Goal: Task Accomplishment & Management: Complete application form

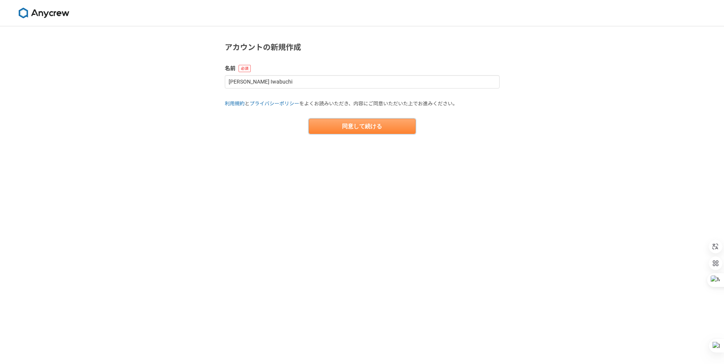
click at [355, 126] on button "同意して続ける" at bounding box center [362, 126] width 107 height 15
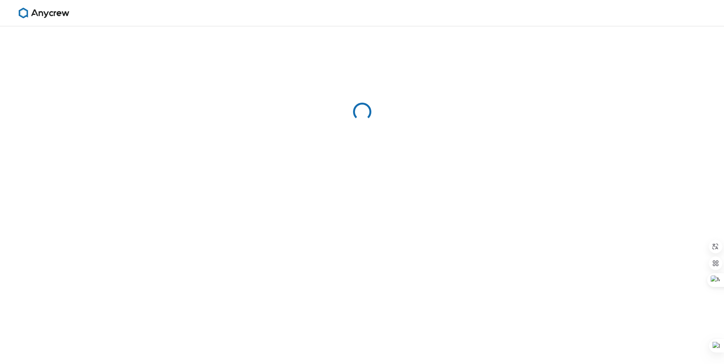
select select "13"
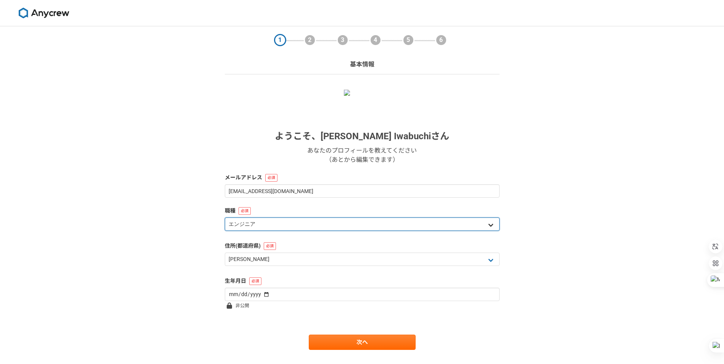
click at [306, 223] on select "エンジニア デザイナー ライター 営業 マーケティング 企画・事業開発 バックオフィス その他" at bounding box center [362, 224] width 275 height 13
select select "4"
click at [225, 218] on select "エンジニア デザイナー ライター 営業 マーケティング 企画・事業開発 バックオフィス その他" at bounding box center [362, 224] width 275 height 13
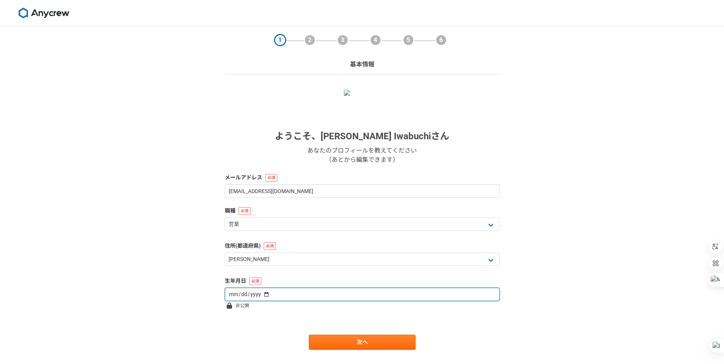
click at [308, 294] on input "date" at bounding box center [362, 294] width 275 height 13
click at [269, 295] on input "date" at bounding box center [362, 294] width 275 height 13
click at [264, 294] on input "date" at bounding box center [362, 294] width 275 height 13
type input "1973-10-28"
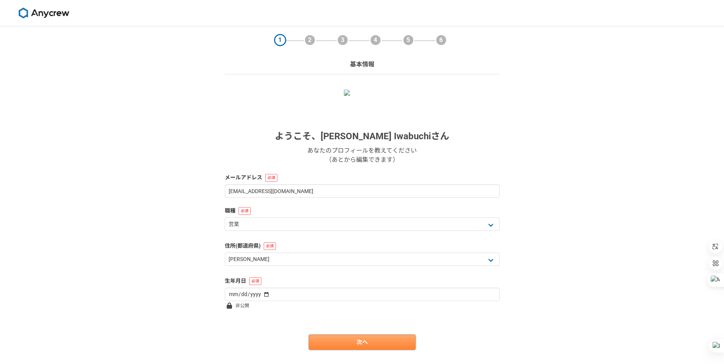
click at [360, 343] on link "次へ" at bounding box center [362, 342] width 107 height 15
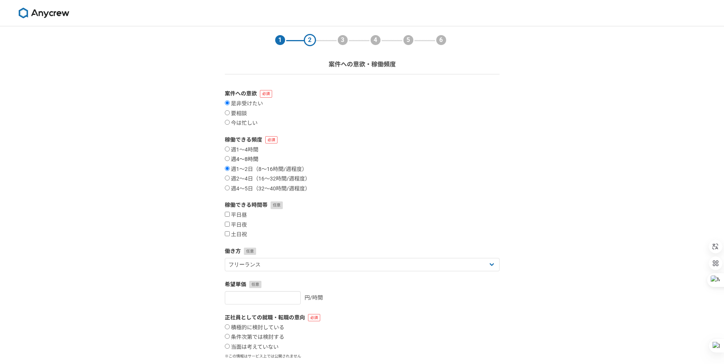
click at [226, 158] on input "週4〜8時間" at bounding box center [227, 158] width 5 height 5
radio input "true"
click at [228, 176] on input "週2〜4日（16〜32時間/週程度）" at bounding box center [227, 178] width 5 height 5
radio input "true"
click at [226, 214] on input "平日昼" at bounding box center [227, 214] width 5 height 5
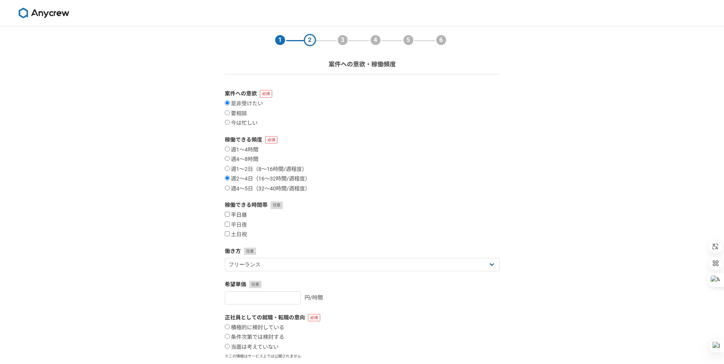
checkbox input "true"
click at [226, 223] on input "平日夜" at bounding box center [227, 224] width 5 height 5
checkbox input "true"
click at [229, 233] on input "土日祝" at bounding box center [227, 233] width 5 height 5
checkbox input "true"
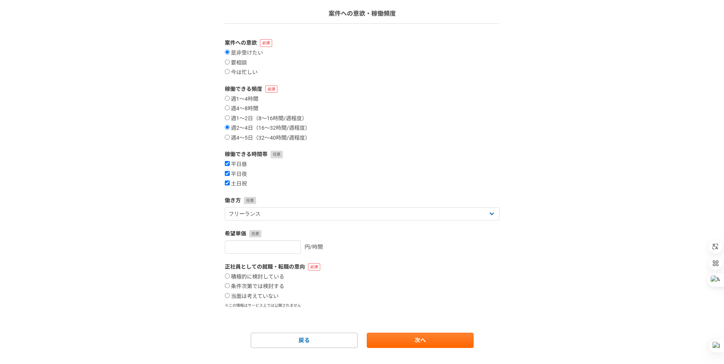
scroll to position [65, 0]
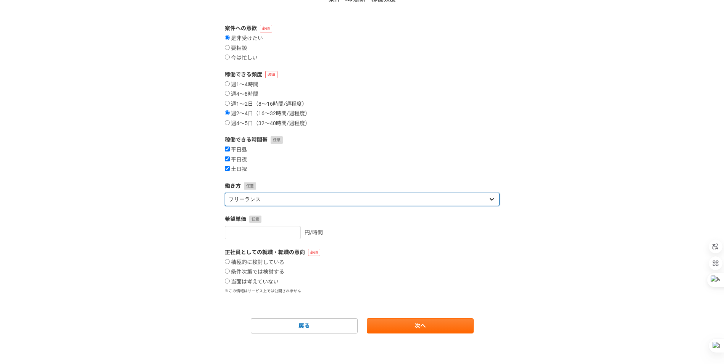
click at [289, 204] on select "フリーランス 副業 その他" at bounding box center [362, 199] width 275 height 13
select select "other"
click at [225, 193] on select "フリーランス 副業 その他" at bounding box center [362, 199] width 275 height 13
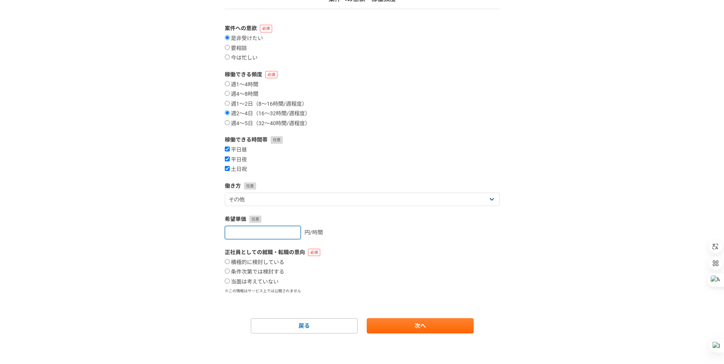
click at [277, 231] on input "number" at bounding box center [263, 232] width 76 height 13
type input "6000"
click at [344, 241] on form "案件への意欲 是非受けたい 要相談 今は忙しい 稼働できる頻度 週1〜4時間 週4〜8時間 週1〜2日（8〜16時間/週程度） 週2〜4日（16〜32時間/週…" at bounding box center [362, 178] width 275 height 309
click at [271, 260] on label "積極的に検討している" at bounding box center [255, 262] width 60 height 7
click at [230, 260] on input "積極的に検討している" at bounding box center [227, 261] width 5 height 5
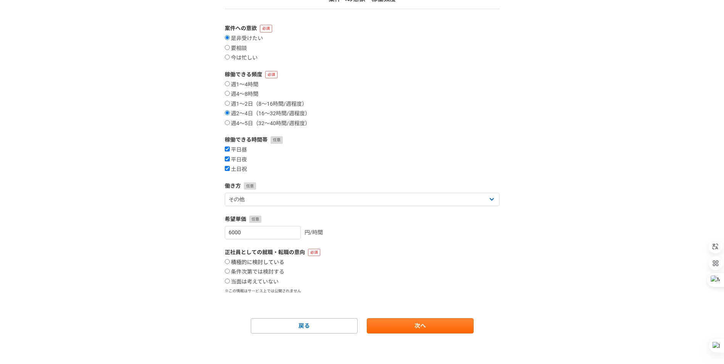
radio input "true"
click at [227, 282] on input "当面は考えていない" at bounding box center [227, 281] width 5 height 5
radio input "true"
click at [400, 327] on link "次へ" at bounding box center [420, 325] width 107 height 15
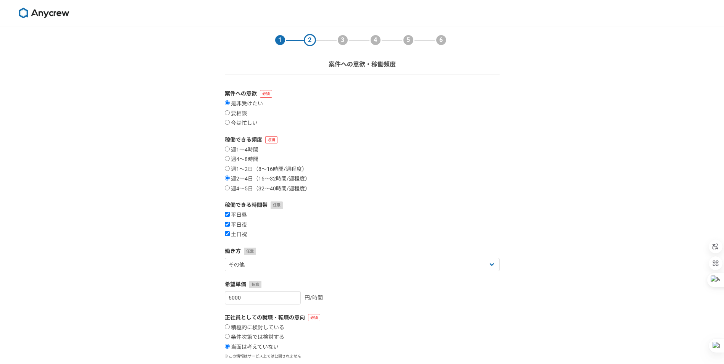
select select
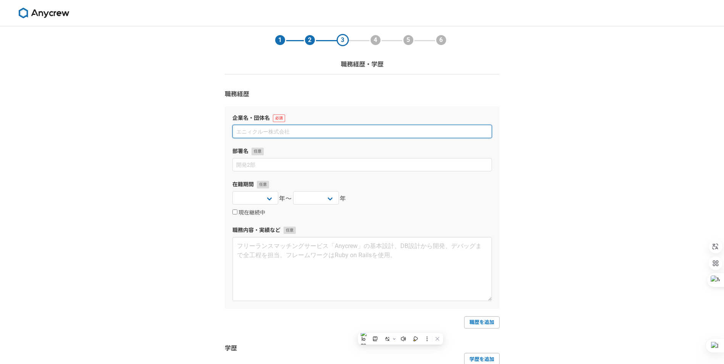
click at [278, 126] on input at bounding box center [362, 131] width 260 height 13
click at [259, 128] on input at bounding box center [362, 131] width 260 height 13
type input "n"
type input "日本バイオニクス株式会社"
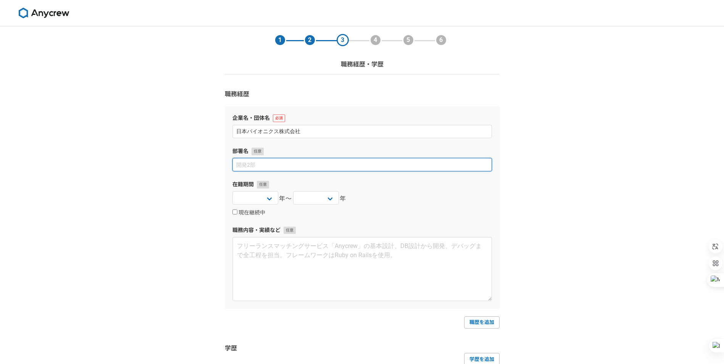
click at [259, 168] on input at bounding box center [362, 164] width 260 height 13
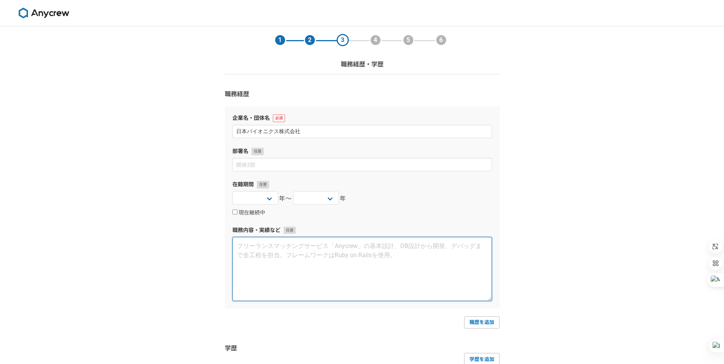
click at [274, 250] on textarea at bounding box center [362, 269] width 260 height 64
type textarea "人工内耳を扱う企業での日本セールスマネジャー従事"
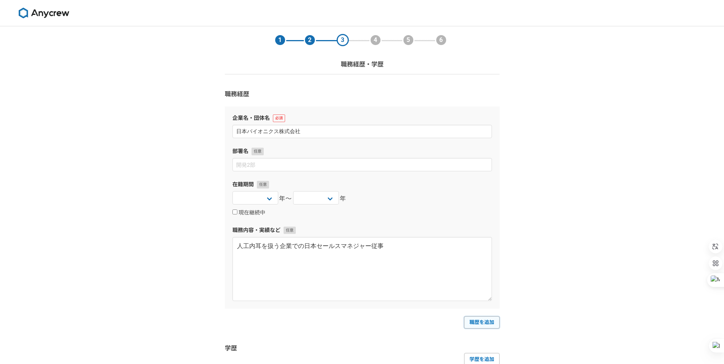
click at [480, 319] on link "職歴を追加" at bounding box center [481, 322] width 35 height 12
select select
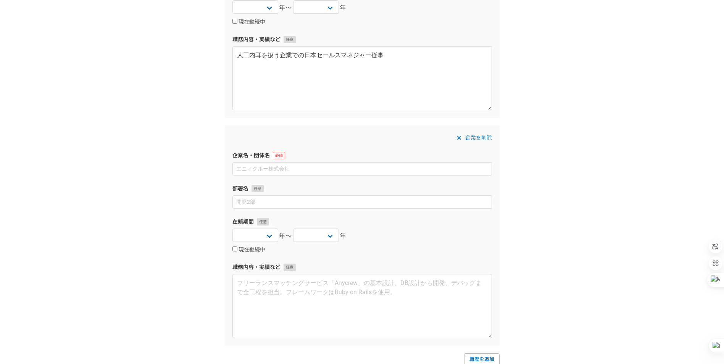
scroll to position [193, 0]
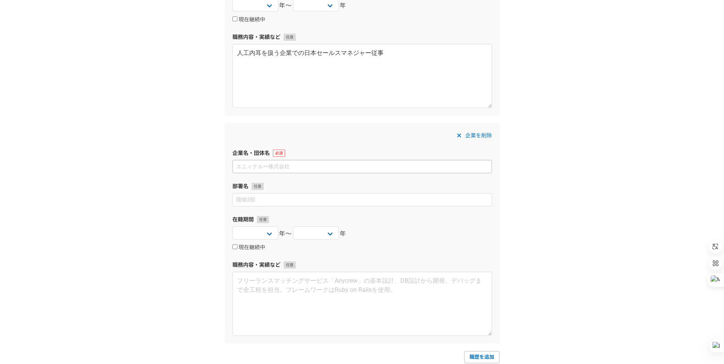
click at [263, 167] on input at bounding box center [362, 166] width 260 height 13
type input "メンリッケヘルスケア株式会社"
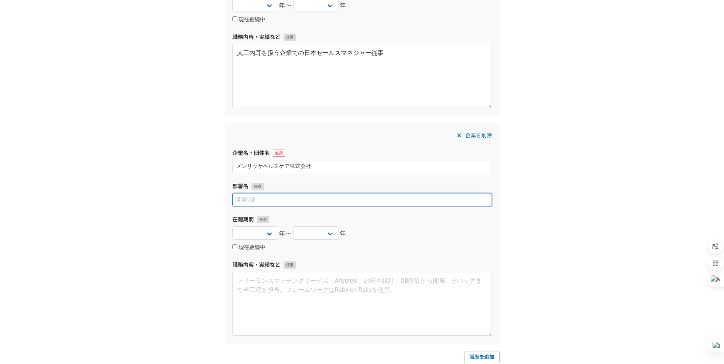
click at [252, 202] on input at bounding box center [362, 199] width 260 height 13
type input "ORS事業部"
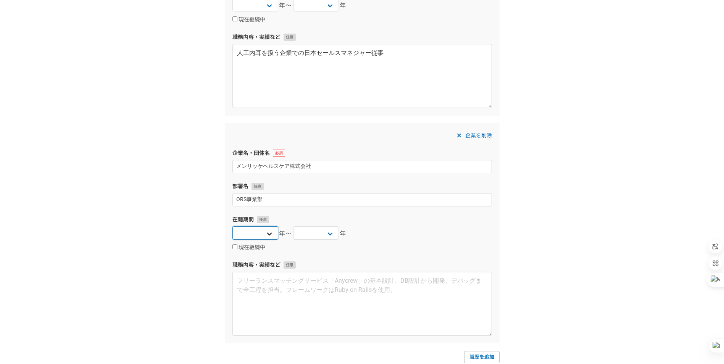
click at [264, 232] on select "2025 2024 2023 2022 2021 2020 2019 2018 2017 2016 2015 2014 2013 2012 2011 2010…" at bounding box center [255, 232] width 46 height 13
select select "2025"
click at [232, 226] on select "2025 2024 2023 2022 2021 2020 2019 2018 2017 2016 2015 2014 2013 2012 2011 2010…" at bounding box center [255, 232] width 46 height 13
click at [308, 235] on select "2025 2024 2023 2022 2021 2020 2019 2018 2017 2016 2015 2014 2013 2012 2011 2010…" at bounding box center [316, 232] width 46 height 13
select select "2025"
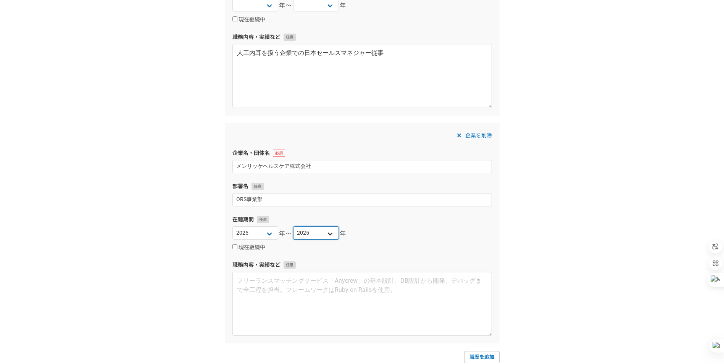
click at [293, 226] on select "2025 2024 2023 2022 2021 2020 2019 2018 2017 2016 2015 2014 2013 2012 2011 2010…" at bounding box center [316, 232] width 46 height 13
click at [268, 235] on select "2025 2024 2023 2022 2021 2020 2019 2018 2017 2016 2015 2014 2013 2012 2011 2010…" at bounding box center [255, 232] width 46 height 13
select select "2023"
click at [232, 226] on select "2025 2024 2023 2022 2021 2020 2019 2018 2017 2016 2015 2014 2013 2012 2011 2010…" at bounding box center [255, 232] width 46 height 13
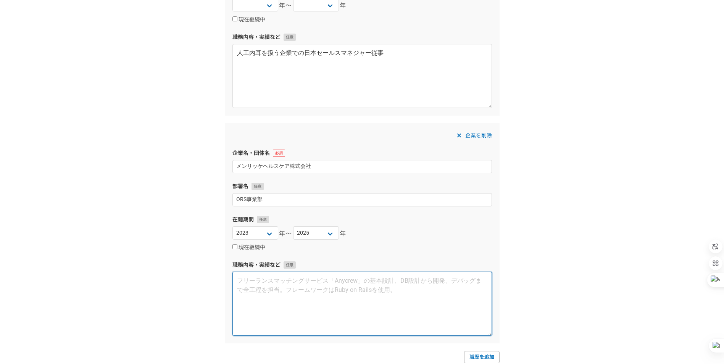
click at [246, 279] on textarea at bounding box center [362, 304] width 260 height 64
type textarea "オペ室で使用される製品の信じ事業開発及び、営業マネジメント"
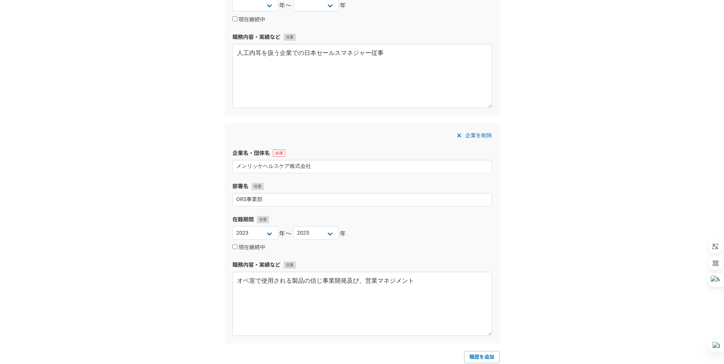
click at [403, 227] on div "2025 2024 2023 2022 2021 2020 2019 2018 2017 2016 2015 2014 2013 2012 2011 2010…" at bounding box center [362, 233] width 260 height 15
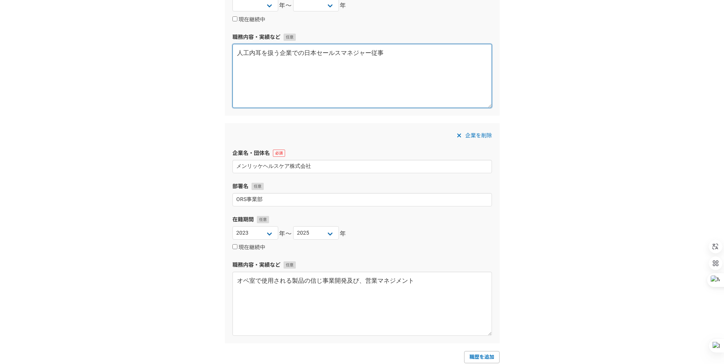
drag, startPoint x: 401, startPoint y: 53, endPoint x: 207, endPoint y: 44, distance: 194.1
click at [207, 44] on div "1 2 3 4 5 6 職務経歴・学歴 職務経歴 企業名・団体名 日本バイオニクス株式会社 部署名 在籍期間 2025 2024 2023 2022 2021…" at bounding box center [362, 151] width 724 height 637
paste textarea "・医療機器メーカーとの協働による販売体制の強化 ・日本市場における認知度向上活動（学会・イベントの企画運営） ・人工内耳領域におけるシェア拡大戦略の推進"
type textarea "・医療機器メーカーとの協働による販売体制の強化 ・日本市場における認知度向上活動（学会・イベントの企画運営） ・人工内耳領域におけるシェア拡大戦略の推進"
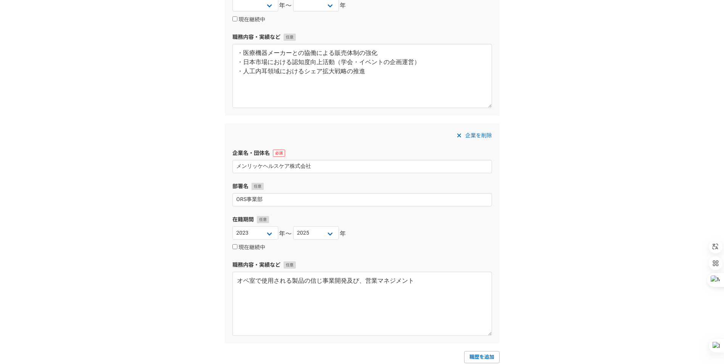
click at [332, 125] on div "企業を削除 企業名・団体名 メンリッケヘルスケア株式会社 部署名 ORS事業部 在籍期間 2025 2024 2023 2022 2021 2020 2019…" at bounding box center [362, 233] width 275 height 220
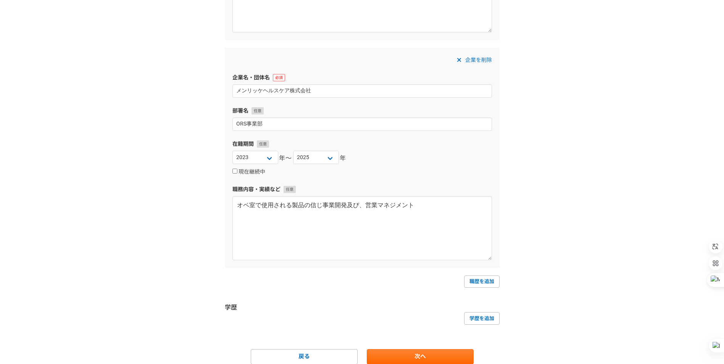
scroll to position [269, 0]
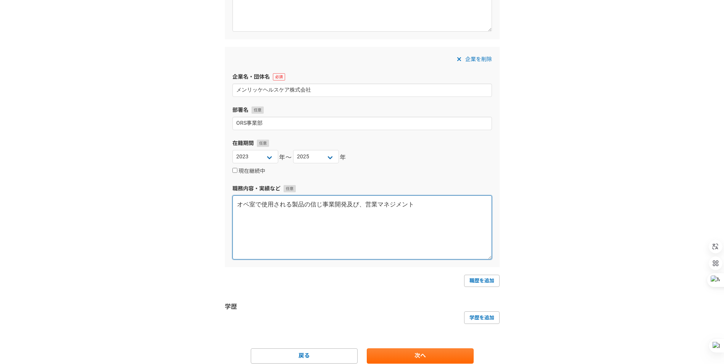
drag, startPoint x: 438, startPoint y: 205, endPoint x: 129, endPoint y: 198, distance: 309.6
click at [129, 198] on div "1 2 3 4 5 6 職務経歴・学歴 職務経歴 企業名・団体名 日本バイオニクス株式会社 部署名 在籍期間 2025 2024 2023 2022 2021…" at bounding box center [362, 75] width 724 height 637
paste textarea "・動物医療、B2B、入札案件など新規チャネルの立ち上げ ・販売代理店との関係強化、共同営業体制の構築 ・4名の営業チームを育成・マネジメント ・海外メーカーと…"
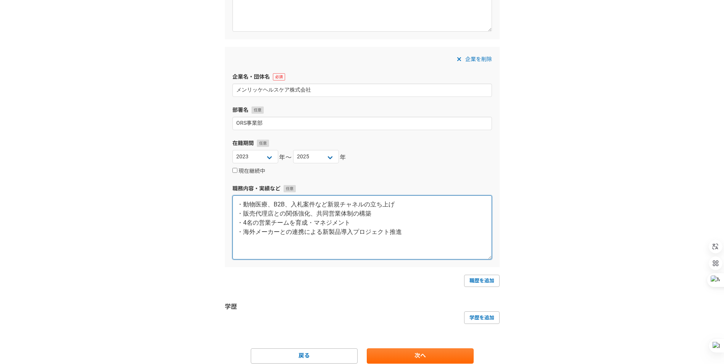
click at [449, 223] on textarea "・動物医療、B2B、入札案件など新規チャネルの立ち上げ ・販売代理店との関係強化、共同営業体制の構築 ・4名の営業チームを育成・マネジメント ・海外メーカーと…" at bounding box center [362, 227] width 260 height 64
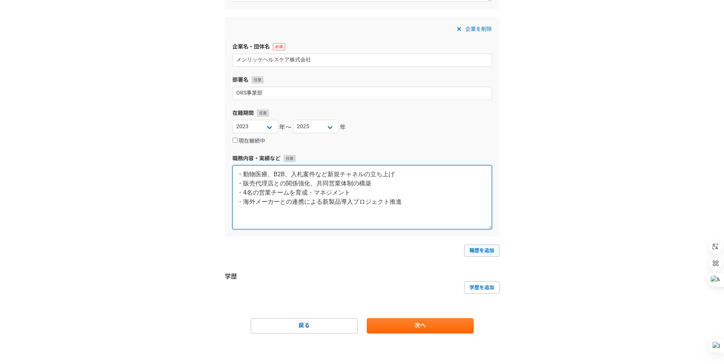
type textarea "・動物医療、B2B、入札案件など新規チャネルの立ち上げ ・販売代理店との関係強化、共同営業体制の構築 ・4名の営業チームを育成・マネジメント ・海外メーカーと…"
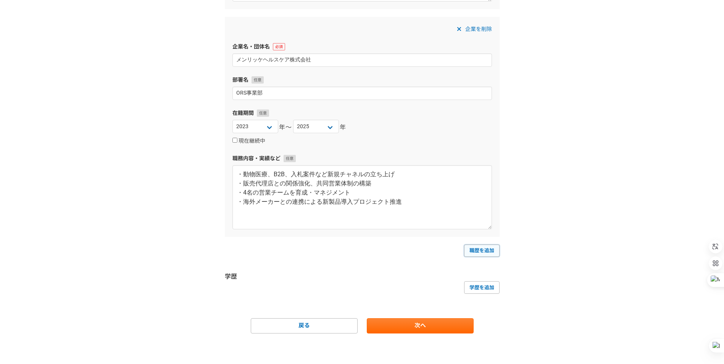
click at [484, 250] on link "職歴を追加" at bounding box center [481, 251] width 35 height 12
select select
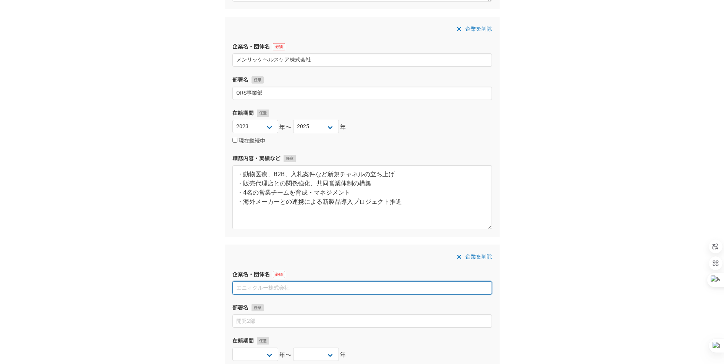
click at [253, 289] on input at bounding box center [362, 287] width 260 height 13
paste input "アボットメディカルジャパン合同会社"
type input "アボットメディカルジャパン合同会社"
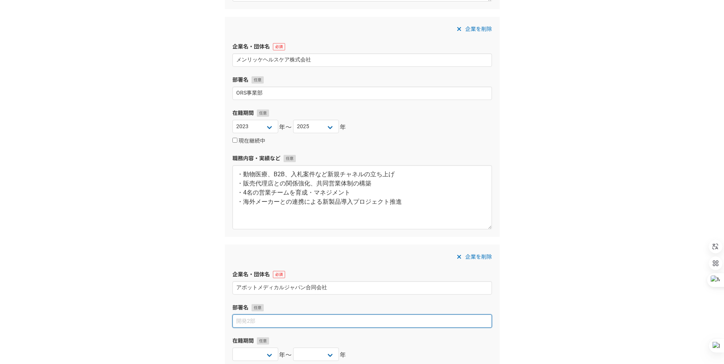
click at [258, 319] on input at bounding box center [362, 320] width 260 height 13
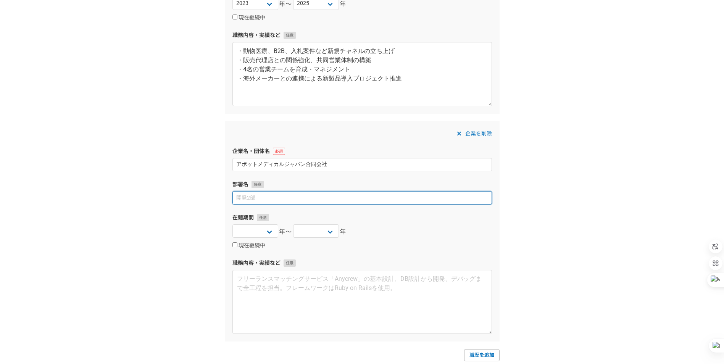
scroll to position [452, 0]
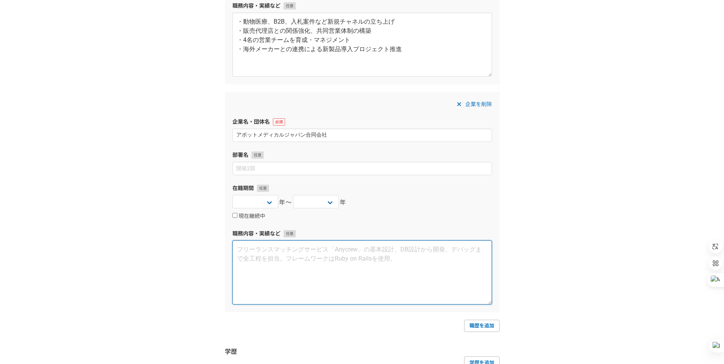
click at [238, 254] on textarea at bounding box center [362, 272] width 260 height 64
paste textarea "・人工弁製品の販売を担当、埼玉・栃木・東京・静岡・神奈川・千葉を担当 ・外科医・病院購買部とのリレーション構築、製品トレーニング・術中サポート提供"
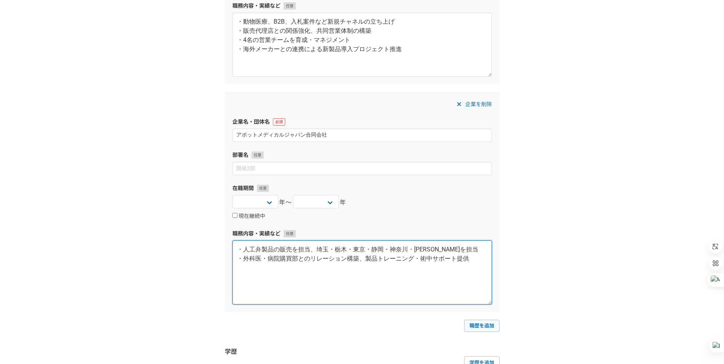
type textarea "・人工弁製品の販売を担当、埼玉・栃木・東京・静岡・神奈川・千葉を担当 ・外科医・病院購買部とのリレーション構築、製品トレーニング・術中サポート提供"
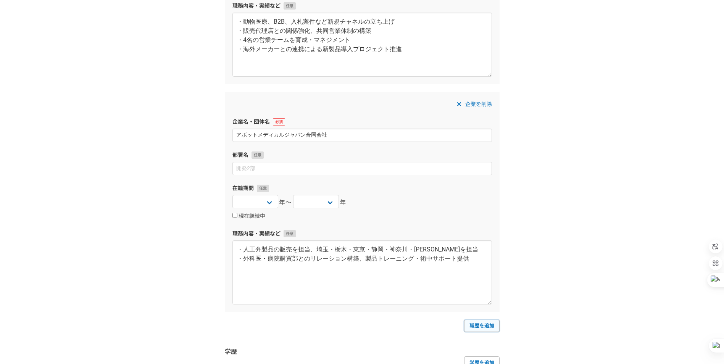
click at [490, 324] on link "職歴を追加" at bounding box center [481, 326] width 35 height 12
select select
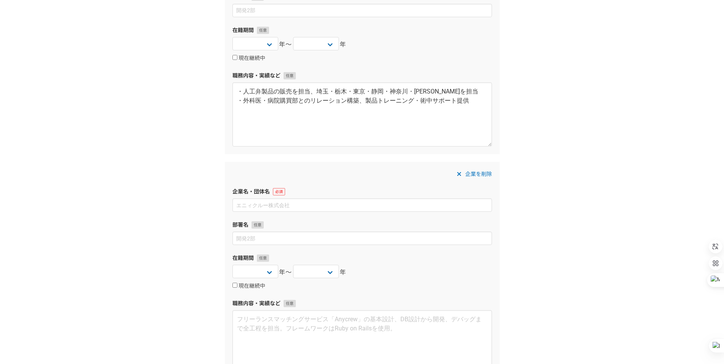
scroll to position [611, 0]
click at [250, 202] on input at bounding box center [362, 204] width 260 height 13
paste input "フィリップスエレクトロニクスジャパン株式会社"
type input "フィリップスエレクトロニクスジャパン株式会社"
click at [268, 318] on textarea at bounding box center [362, 342] width 260 height 64
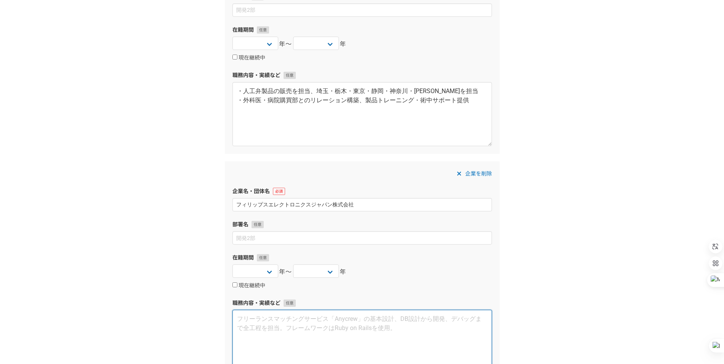
click at [264, 322] on textarea at bounding box center [362, 342] width 260 height 64
paste textarea "・超音波診断装置の新規導入営業（デモ・交渉・導入後トレーニング） ・大学病院向け戦略を構築し、東京大学病院などへの提案活動を推進"
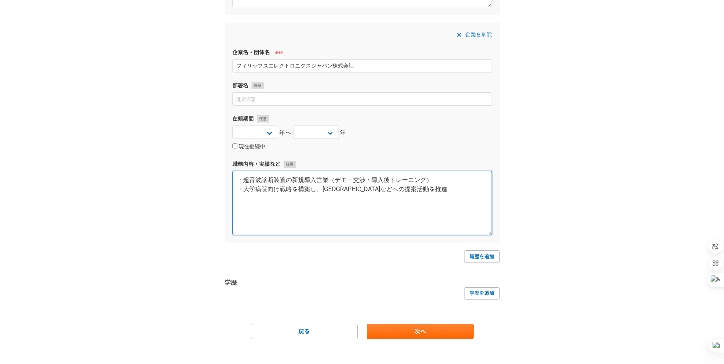
scroll to position [755, 0]
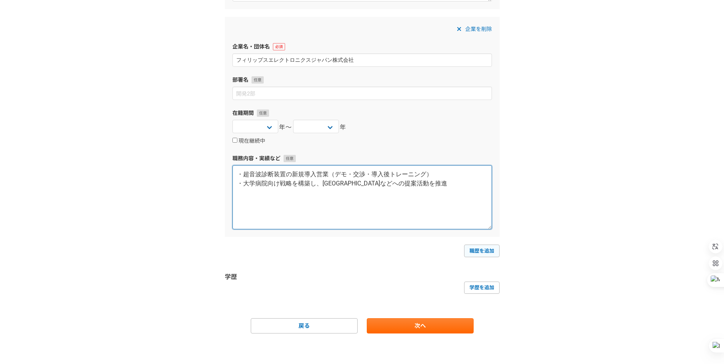
type textarea "・超音波診断装置の新規導入営業（デモ・交渉・導入後トレーニング） ・大学病院向け戦略を構築し、東京大学病院などへの提案活動を推進"
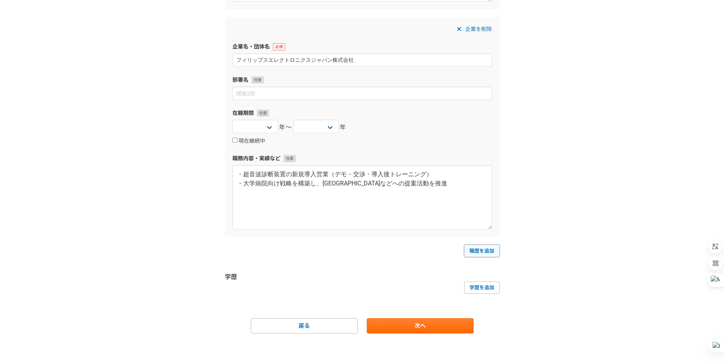
click at [478, 254] on link "職歴を追加" at bounding box center [481, 251] width 35 height 12
select select
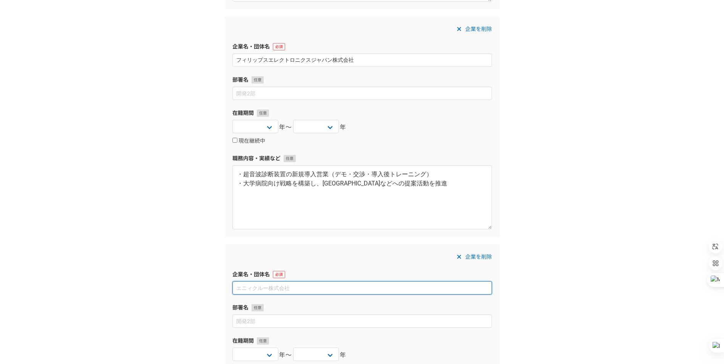
click at [242, 285] on input at bounding box center [362, 287] width 260 height 13
paste input "プルデンシャル生命保険株式会社"
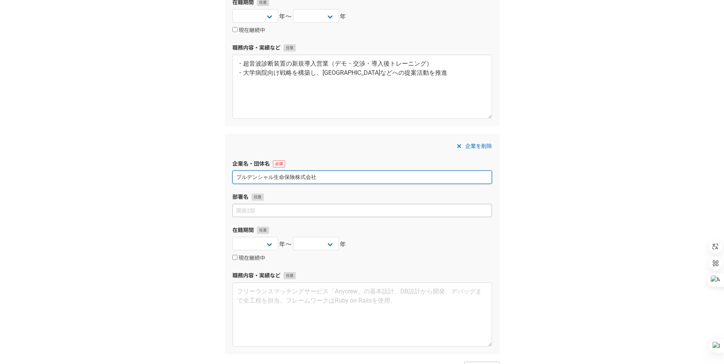
scroll to position [870, 0]
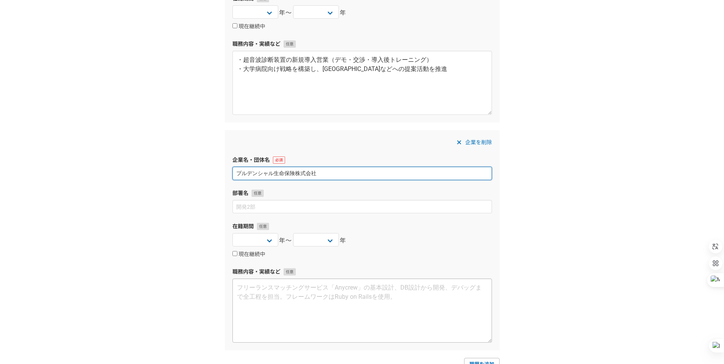
type input "プルデンシャル生命保険株式会社"
click at [247, 287] on textarea at bounding box center [362, 311] width 260 height 64
click at [247, 292] on textarea at bounding box center [362, 311] width 260 height 64
paste textarea "・新規営業チームの立ち上げ、メンバー育成と業績管理 ・顧客へのライフプランニング提案営業を展開"
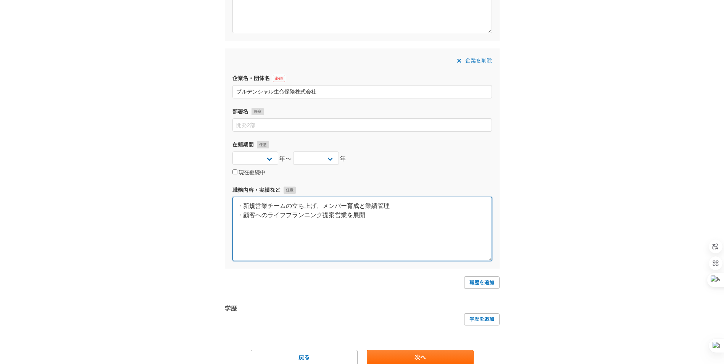
scroll to position [983, 0]
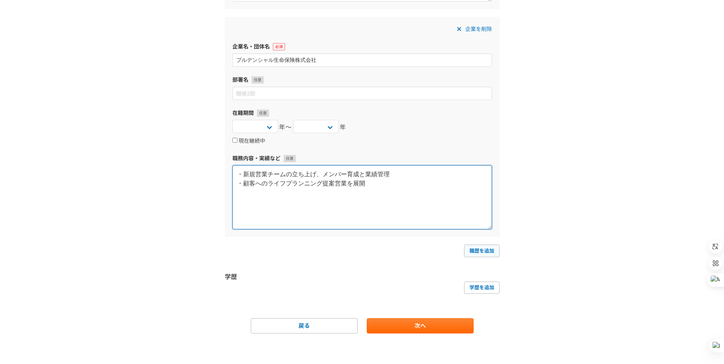
type textarea "・新規営業チームの立ち上げ、メンバー育成と業績管理 ・顧客へのライフプランニング提案営業を展開"
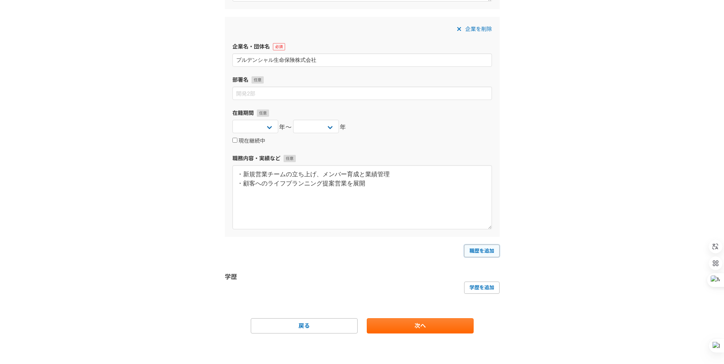
click at [474, 253] on link "職歴を追加" at bounding box center [481, 251] width 35 height 12
select select
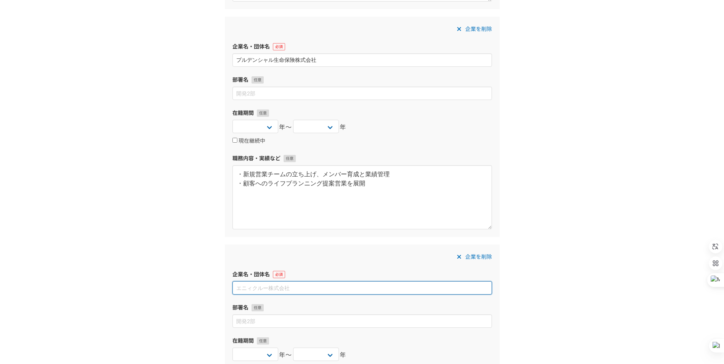
click at [239, 287] on input at bounding box center [362, 287] width 260 height 13
paste input "ジョンソン・エンド・ジョンソン株式会社"
type input "ジョンソン・エンド・ジョンソン株式会社"
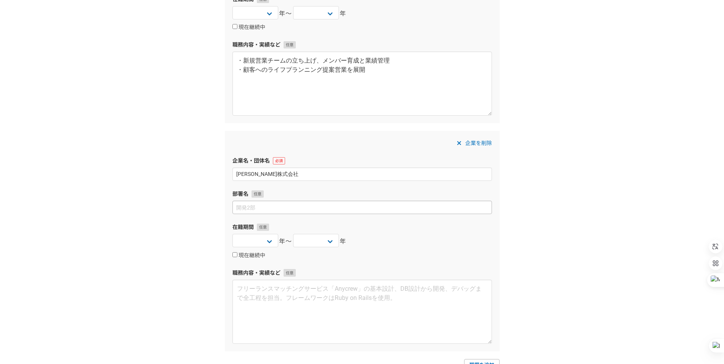
scroll to position [1098, 0]
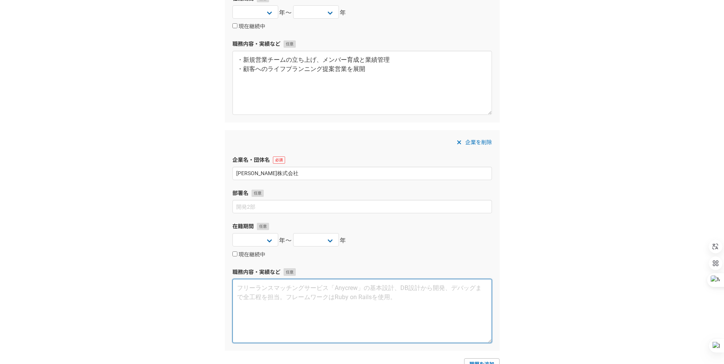
click at [254, 285] on textarea at bounding box center [362, 311] width 260 height 64
paste textarea "・脳動脈瘤用コイルおよび血管内治療デバイスの販売 ・医師向け学術セミナーの企画と臨床サポート"
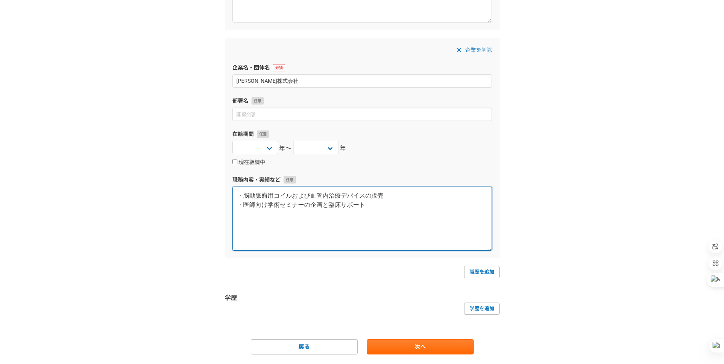
scroll to position [1211, 0]
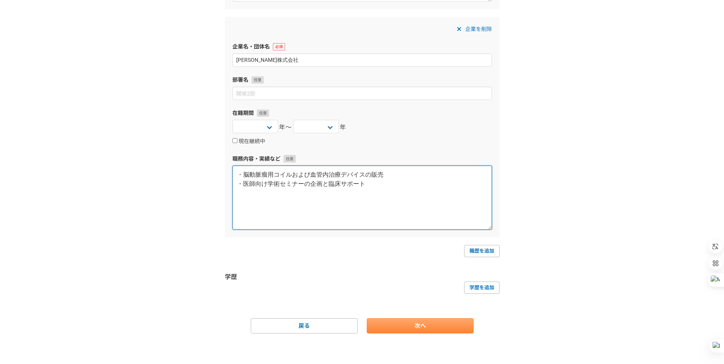
type textarea "・脳動脈瘤用コイルおよび血管内治療デバイスの販売 ・医師向け学術セミナーの企画と臨床サポート"
click at [409, 329] on link "次へ" at bounding box center [420, 325] width 107 height 15
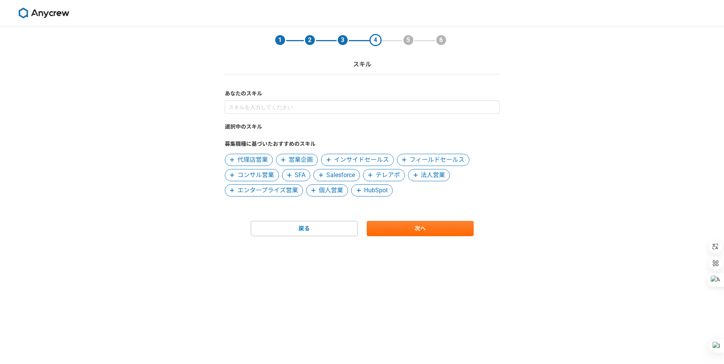
click at [263, 159] on span "代理店営業" at bounding box center [252, 159] width 31 height 9
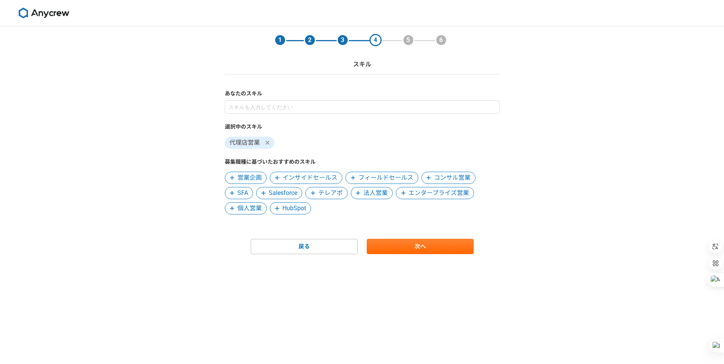
click at [250, 179] on span "営業企画" at bounding box center [249, 177] width 24 height 9
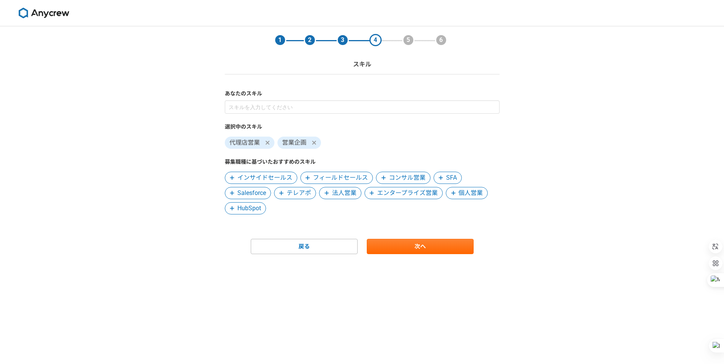
click at [293, 194] on span "テレアポ" at bounding box center [299, 193] width 24 height 9
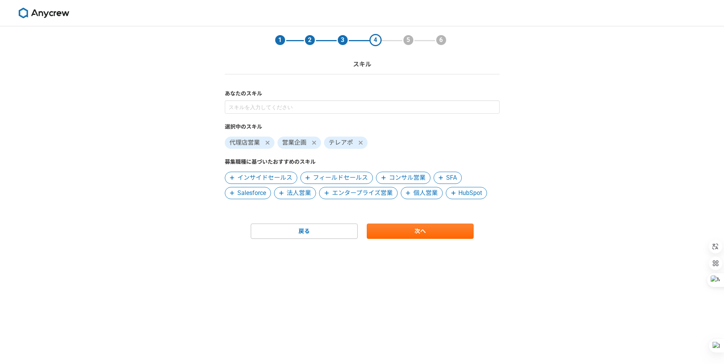
click at [306, 193] on span "法人営業" at bounding box center [299, 193] width 24 height 9
click at [337, 179] on span "フィールドセールス" at bounding box center [340, 177] width 55 height 9
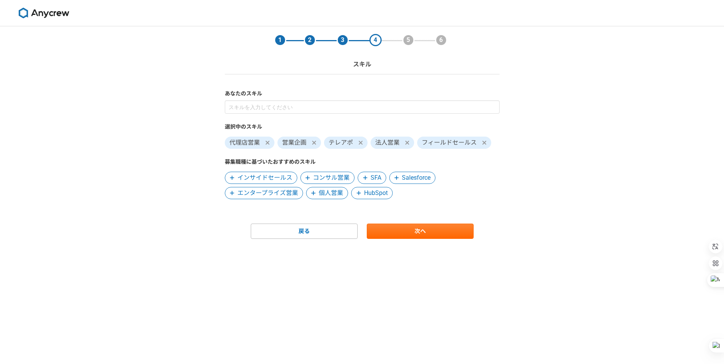
click at [340, 178] on span "コンサル営業" at bounding box center [331, 177] width 37 height 9
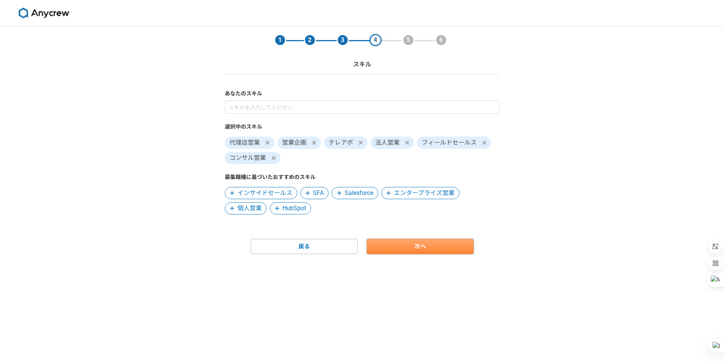
click at [411, 245] on link "次へ" at bounding box center [420, 246] width 107 height 15
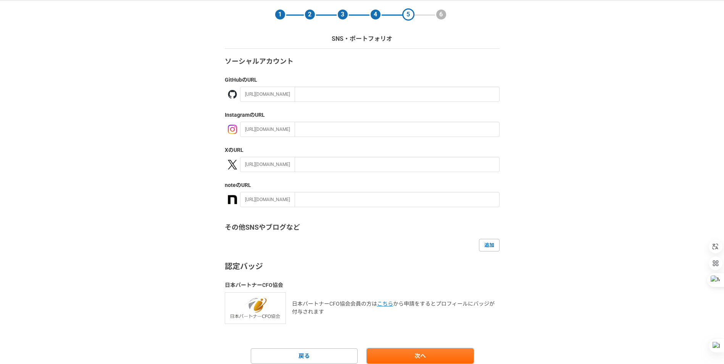
scroll to position [56, 0]
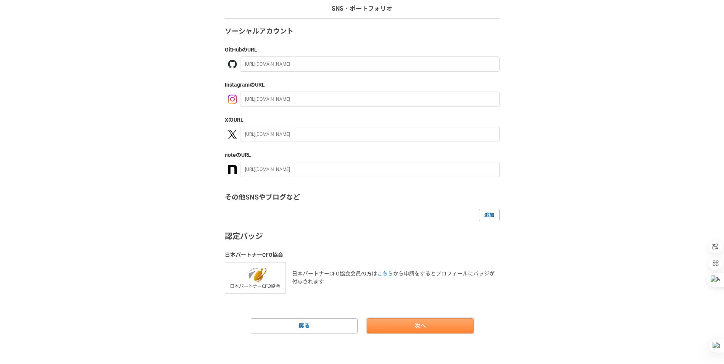
click at [391, 327] on link "次へ" at bounding box center [420, 325] width 107 height 15
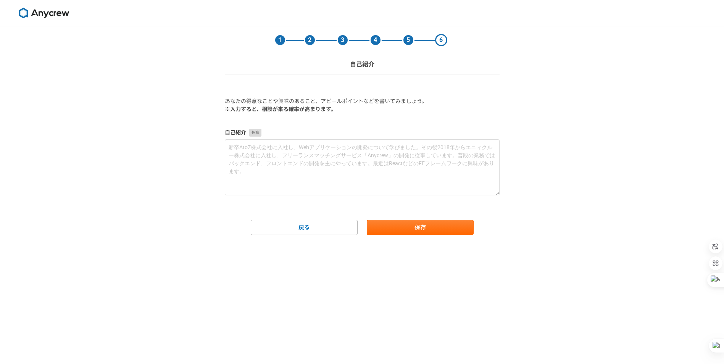
scroll to position [0, 0]
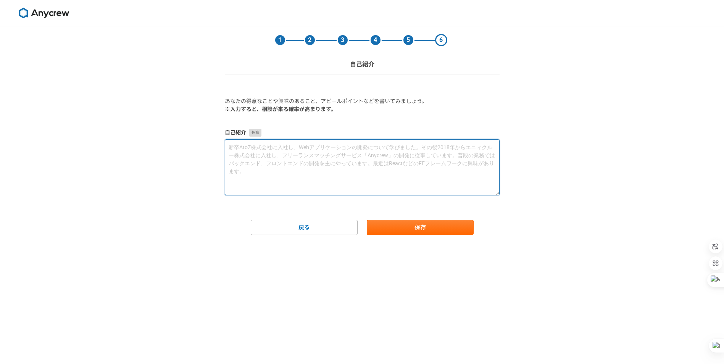
click at [247, 145] on textarea at bounding box center [362, 167] width 275 height 56
paste textarea "外資系医療機器業界で20年以上セールスを担当してきた。 アボット、フィリップス、メドトロニック、ジョンソン・エンド・ジョンソン、テルモ等で常に高い成果を上げ、…"
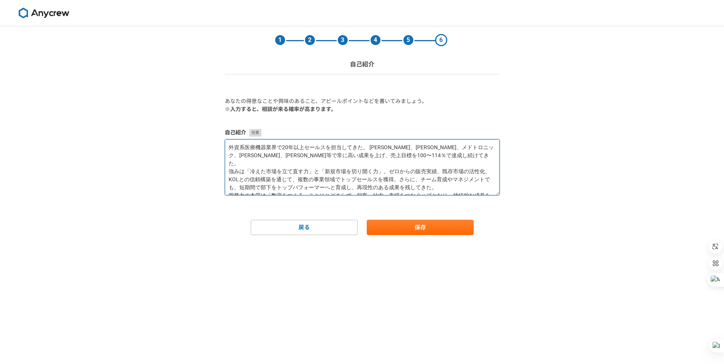
scroll to position [20, 0]
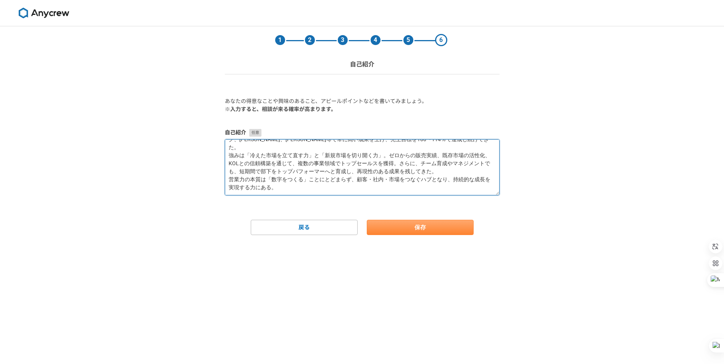
type textarea "外資系医療機器業界で20年以上セールスを担当してきた。 アボット、フィリップス、メドトロニック、ジョンソン・エンド・ジョンソン、テルモ等で常に高い成果を上げ、…"
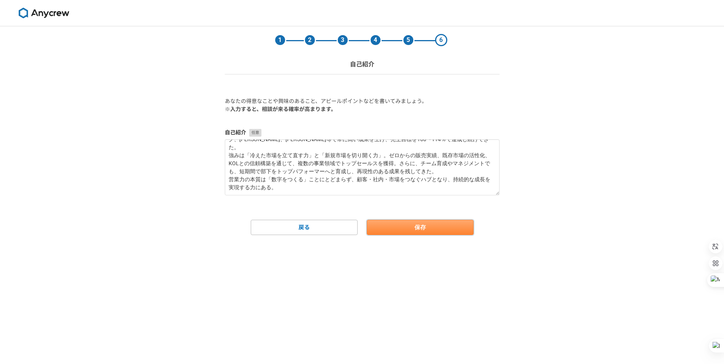
click at [448, 229] on button "保存" at bounding box center [420, 227] width 107 height 15
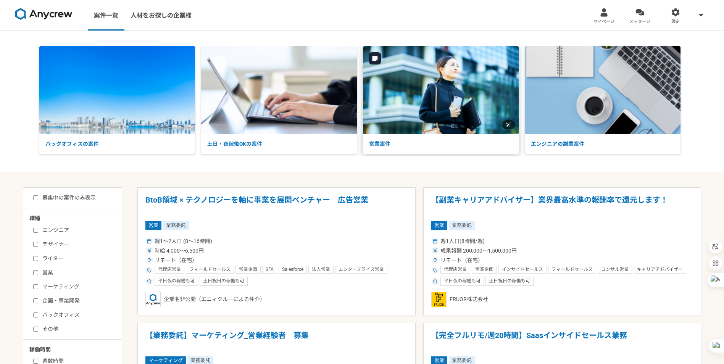
click at [413, 107] on img at bounding box center [441, 90] width 156 height 88
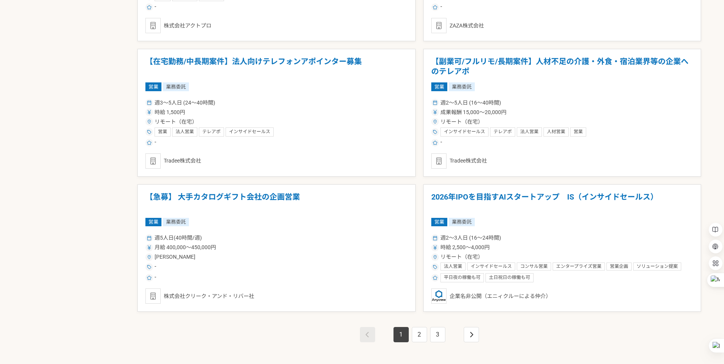
scroll to position [1297, 0]
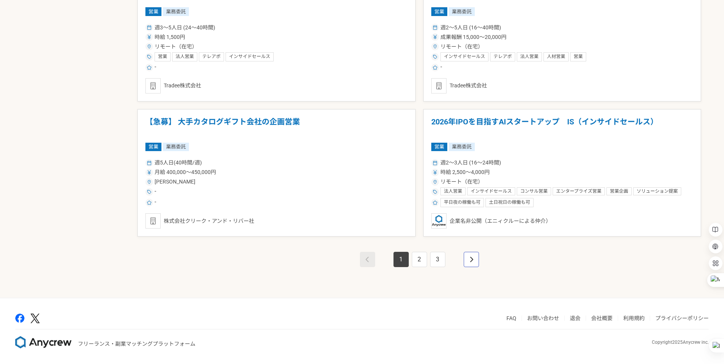
click at [470, 255] on link "pagination" at bounding box center [471, 259] width 15 height 15
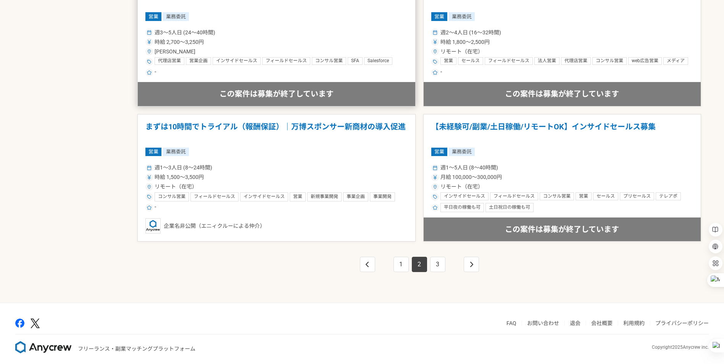
scroll to position [1297, 0]
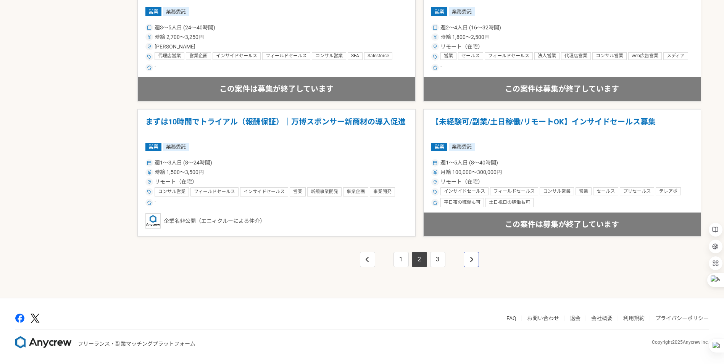
click at [468, 263] on link "pagination" at bounding box center [471, 259] width 15 height 15
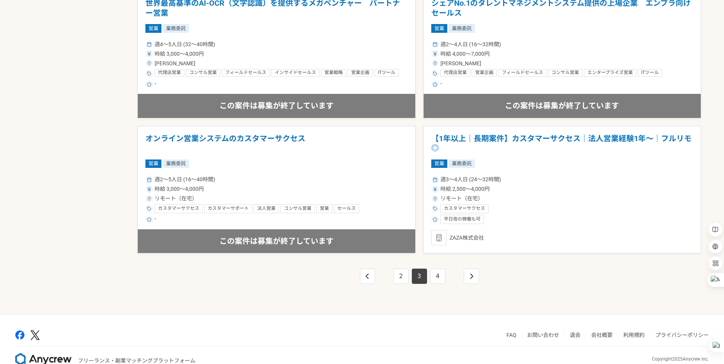
scroll to position [1297, 0]
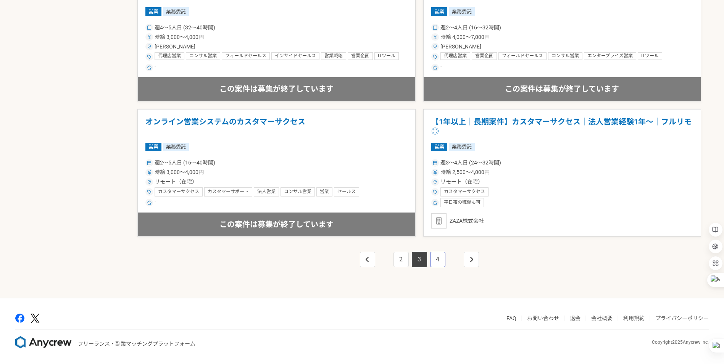
click at [434, 255] on link "4" at bounding box center [437, 259] width 15 height 15
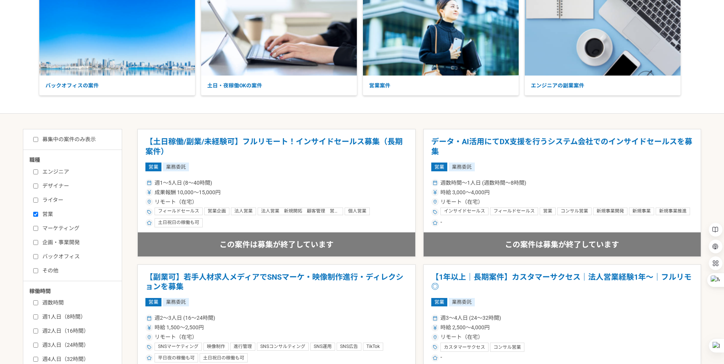
scroll to position [76, 0]
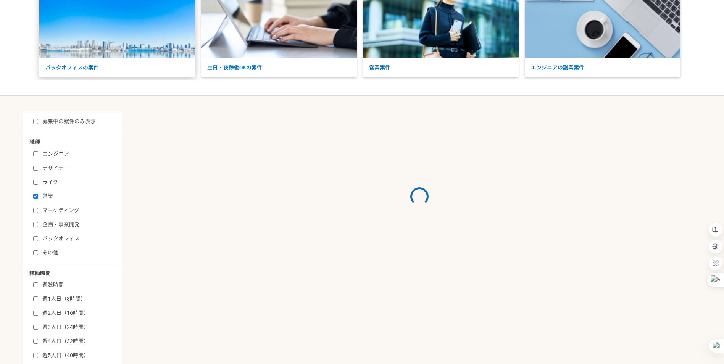
scroll to position [268, 0]
